Goal: Information Seeking & Learning: Learn about a topic

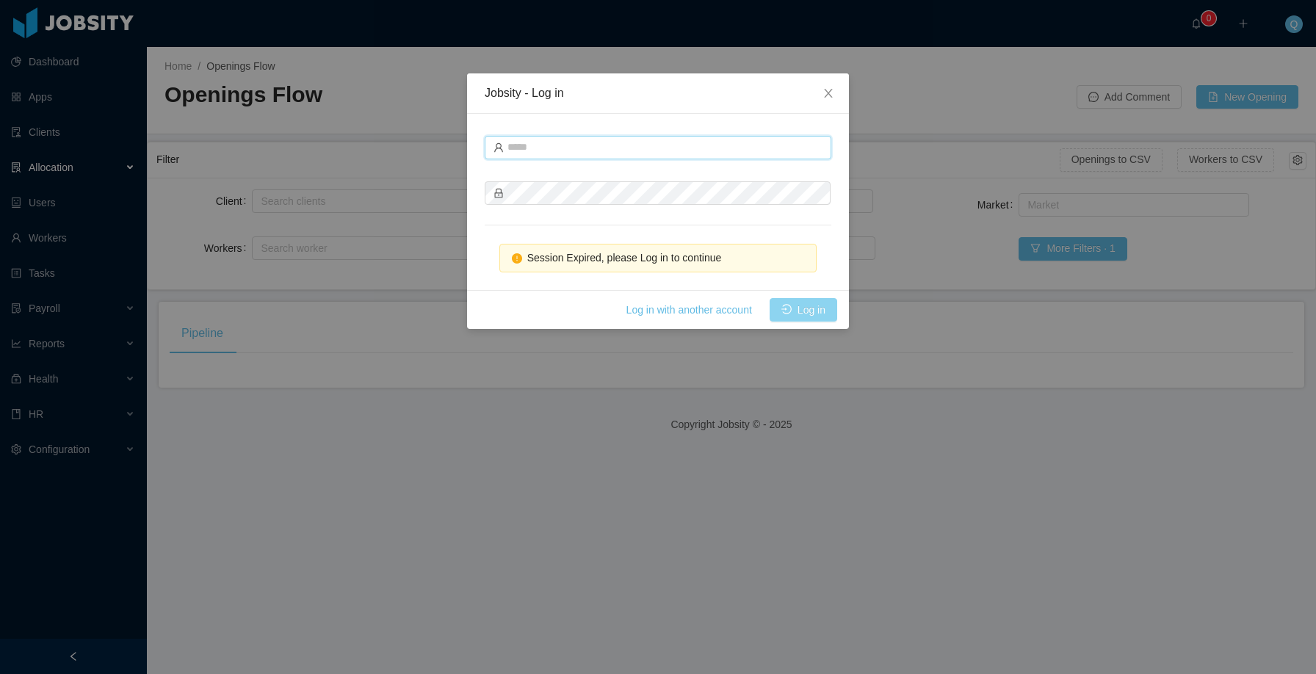
type input "**********"
click at [805, 318] on button "Log in" at bounding box center [803, 309] width 68 height 23
click at [809, 315] on button "Log in" at bounding box center [803, 309] width 68 height 23
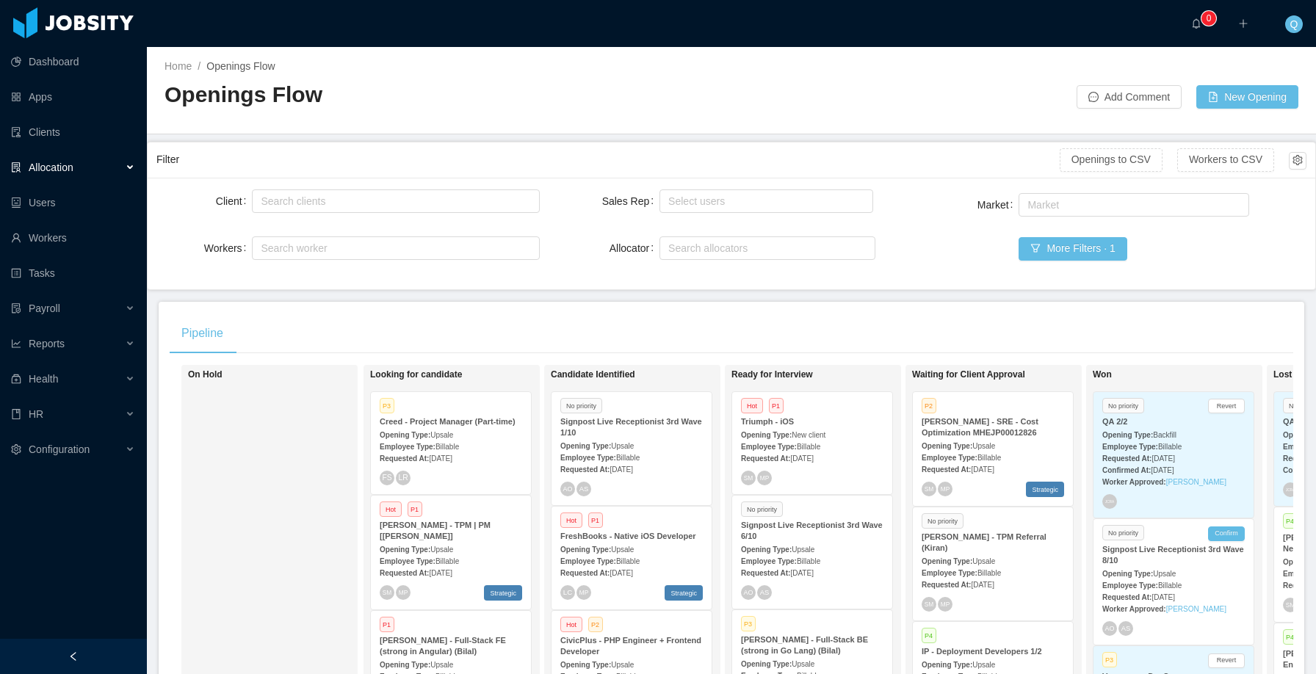
click at [465, 438] on div "Opening Type: Upsale" at bounding box center [451, 434] width 142 height 15
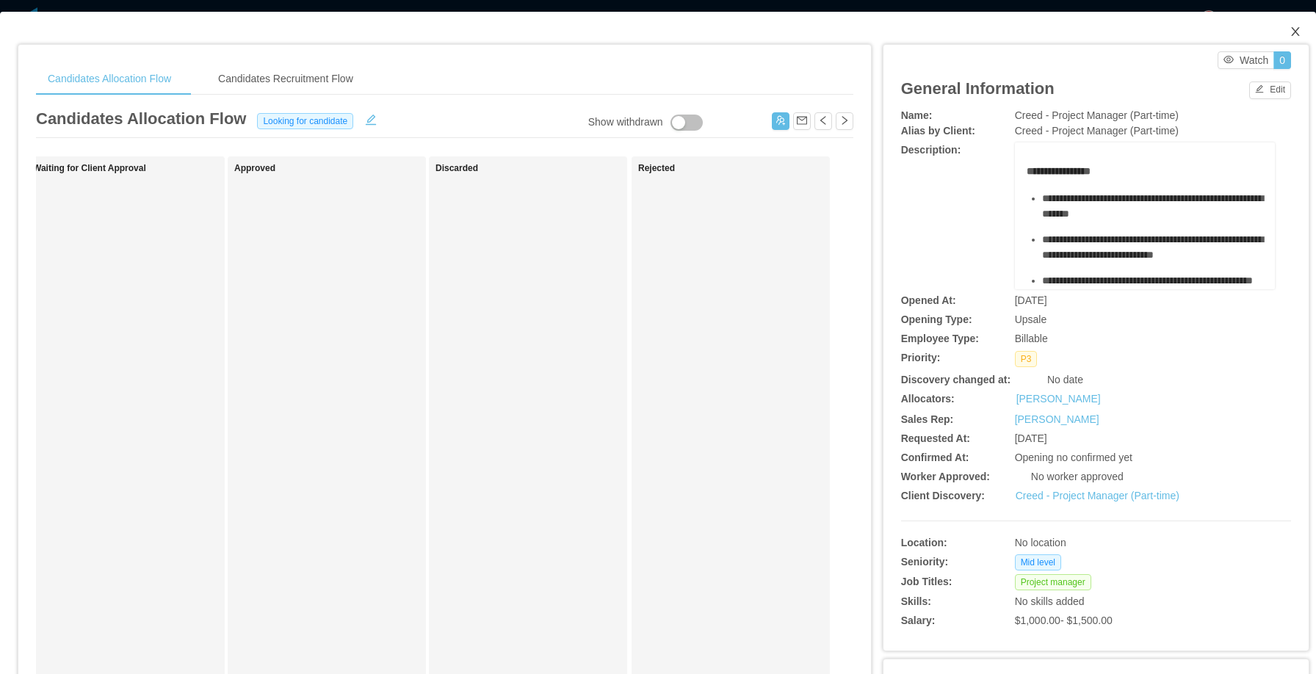
click at [1289, 32] on icon "icon: close" at bounding box center [1295, 32] width 12 height 12
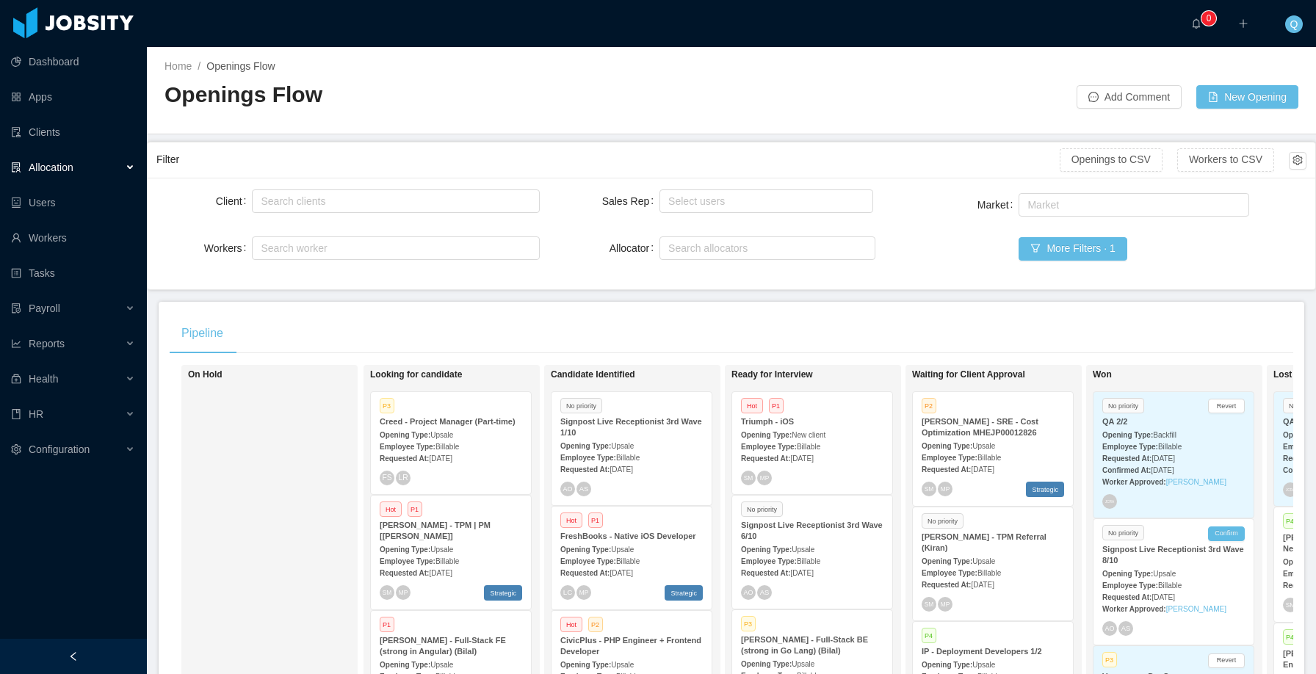
click at [810, 556] on div "Employee Type: Billable" at bounding box center [812, 560] width 142 height 15
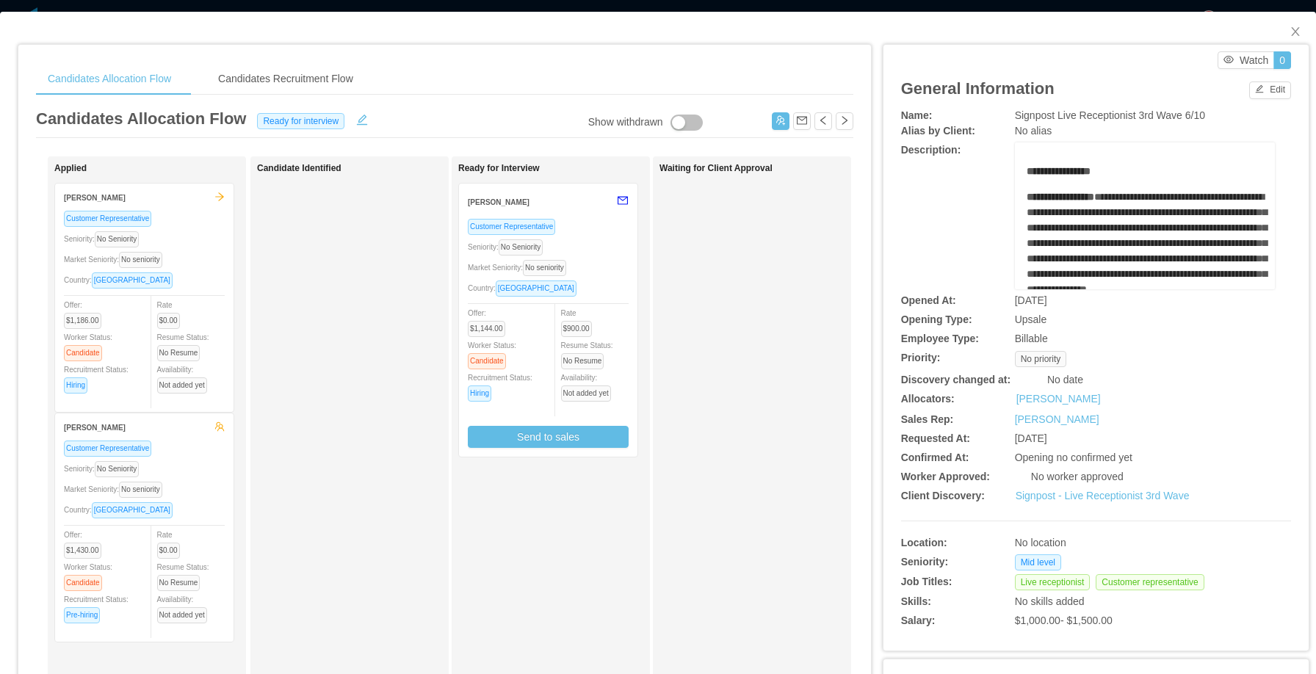
click at [614, 262] on div "Market Seniority: No seniority" at bounding box center [548, 267] width 161 height 17
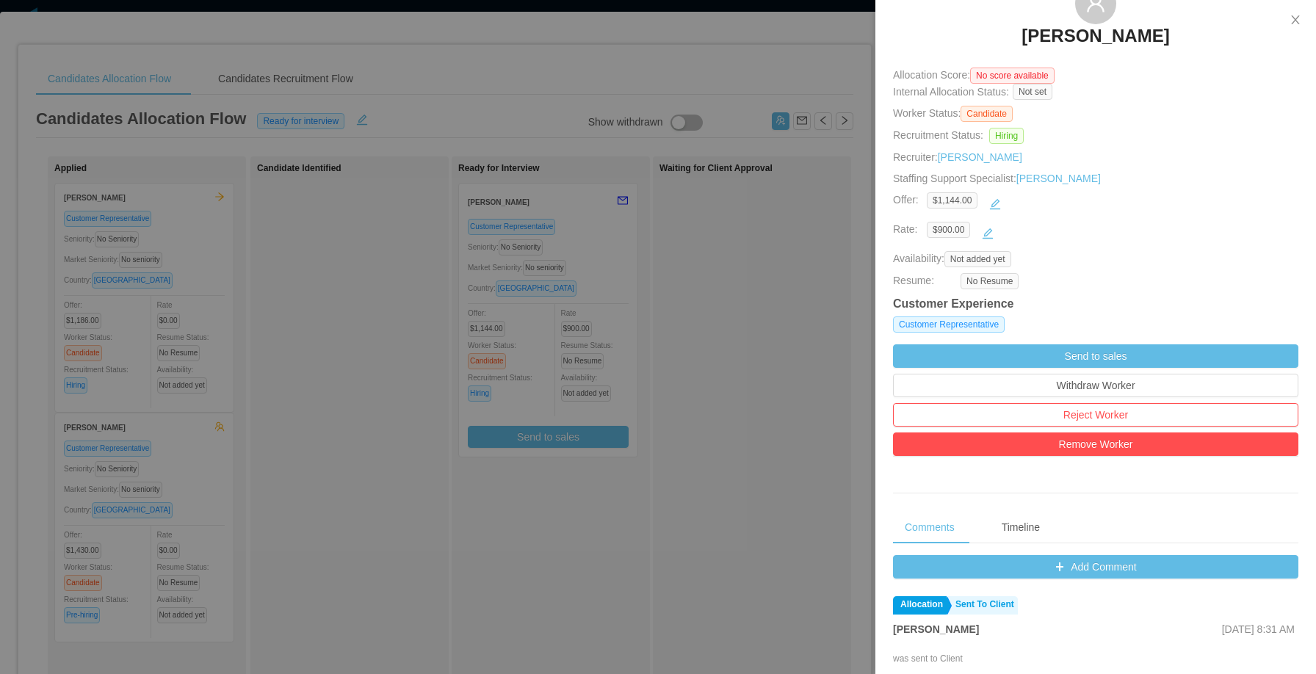
scroll to position [237, 0]
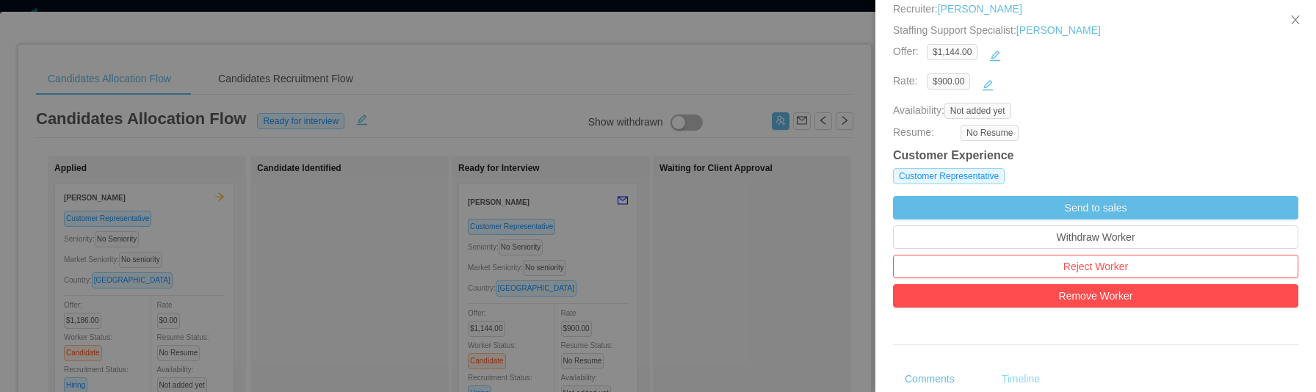
click at [1011, 376] on div "Timeline" at bounding box center [1021, 379] width 62 height 33
